Goal: Task Accomplishment & Management: Manage account settings

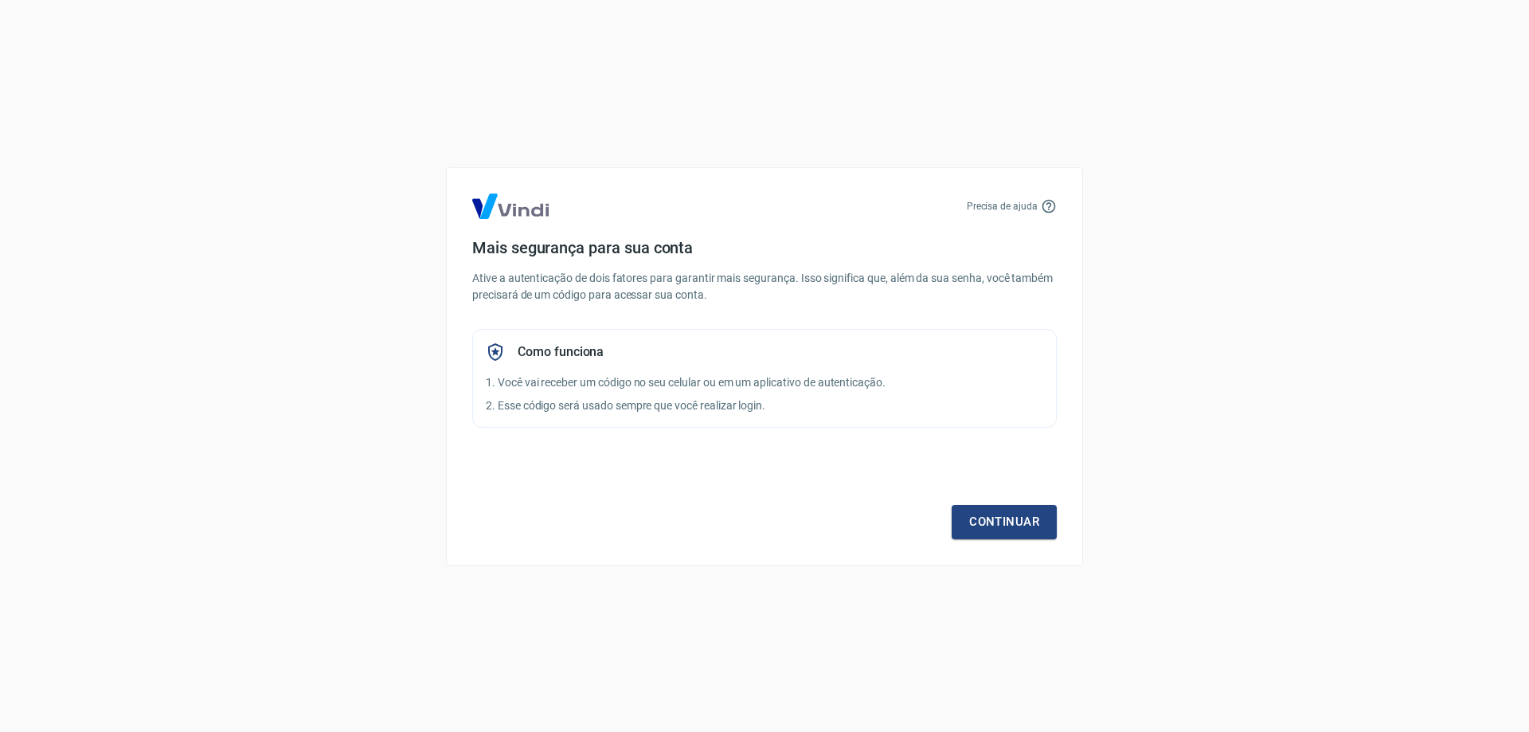
drag, startPoint x: 1331, startPoint y: 354, endPoint x: 1305, endPoint y: 335, distance: 32.0
click at [1330, 350] on div "Precisa de ajuda Mais segurança para sua conta Ative a autenticação de dois fat…" at bounding box center [764, 366] width 1529 height 732
click at [972, 512] on link "Continuar" at bounding box center [1004, 521] width 105 height 33
